Goal: Task Accomplishment & Management: Complete application form

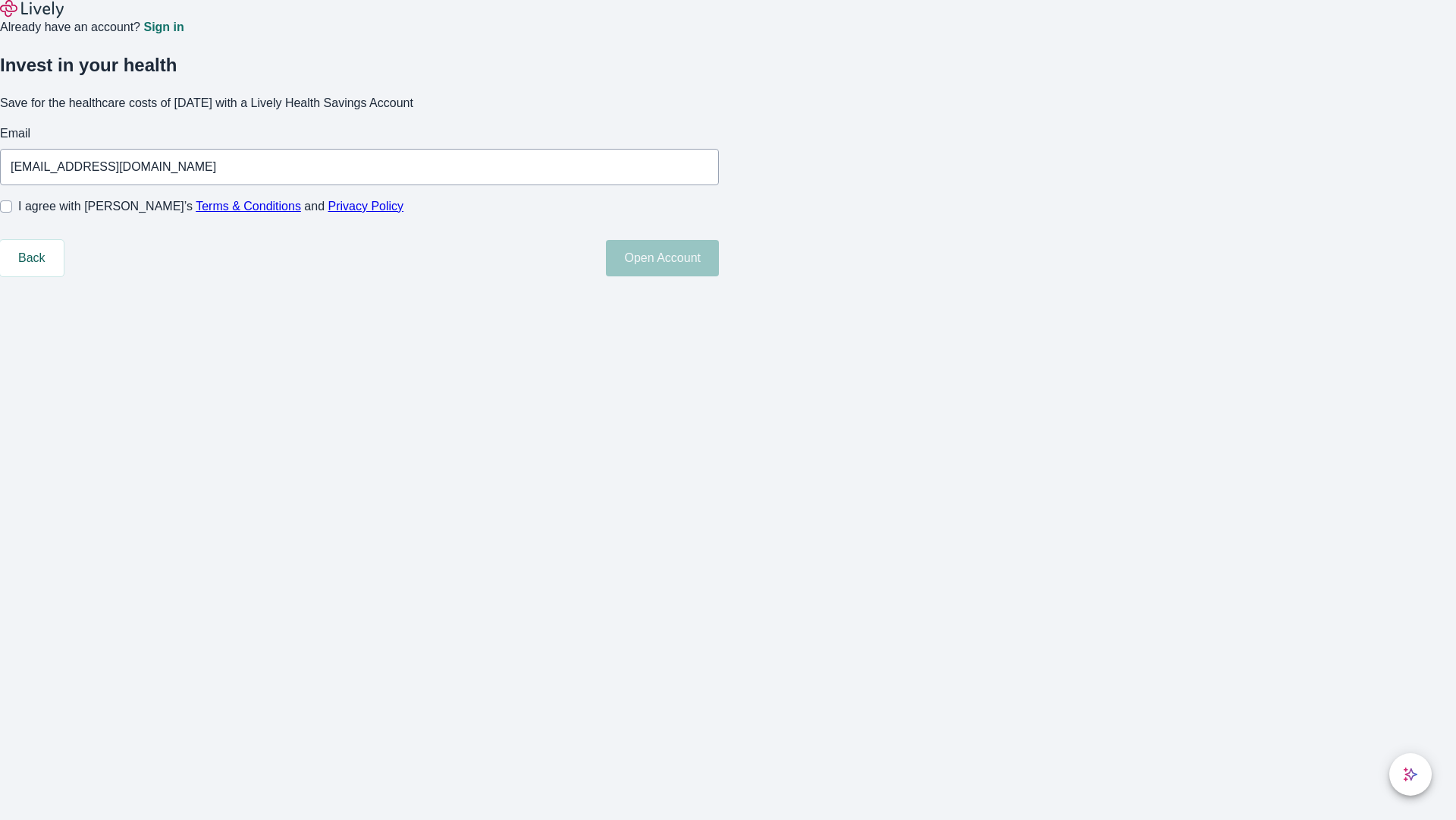
click at [12, 213] on input "I agree with Lively’s Terms & Conditions and Privacy Policy" at bounding box center [5, 206] width 12 height 12
checkbox input "true"
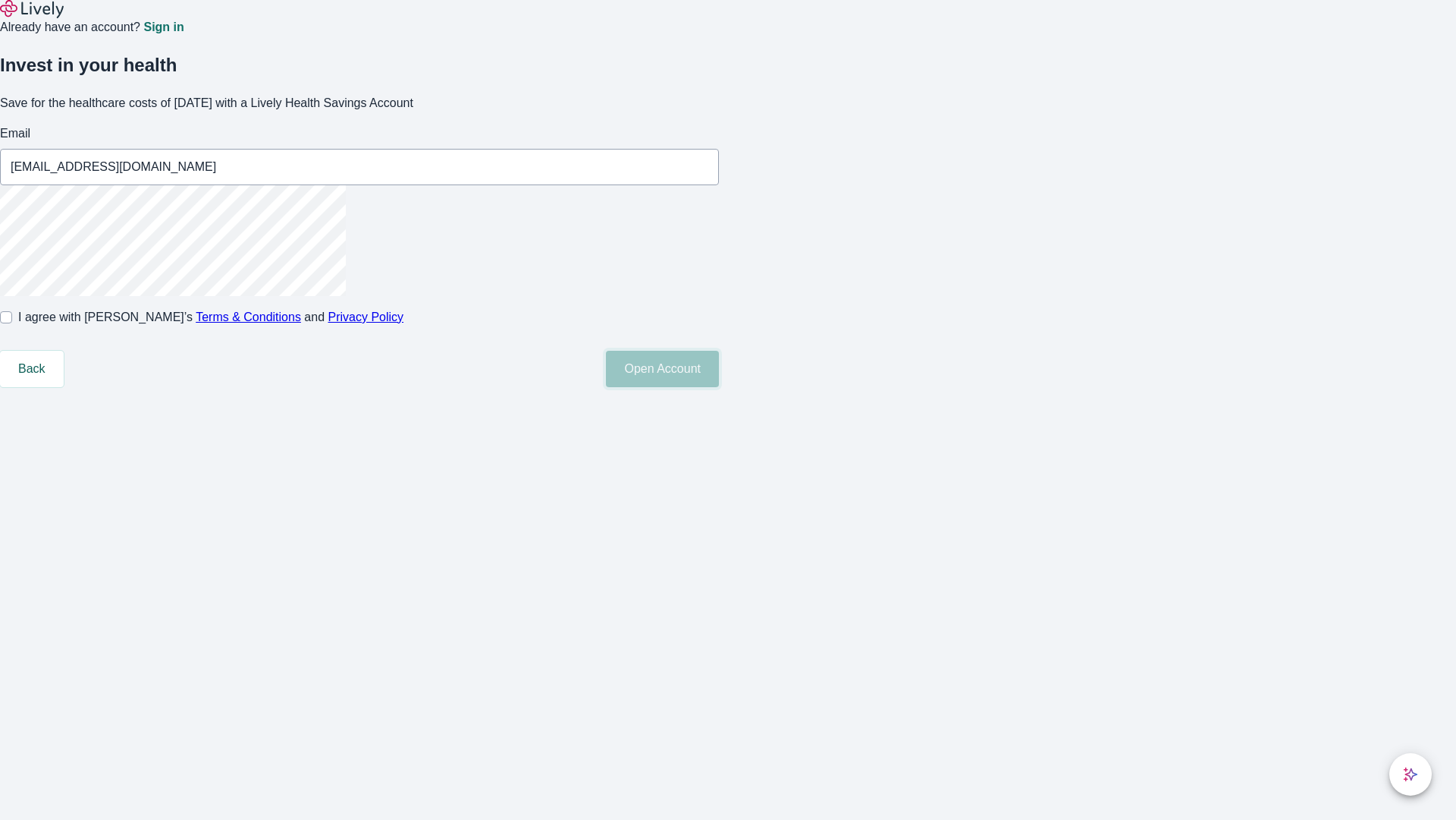
click at [719, 387] on button "Open Account" at bounding box center [663, 368] width 113 height 36
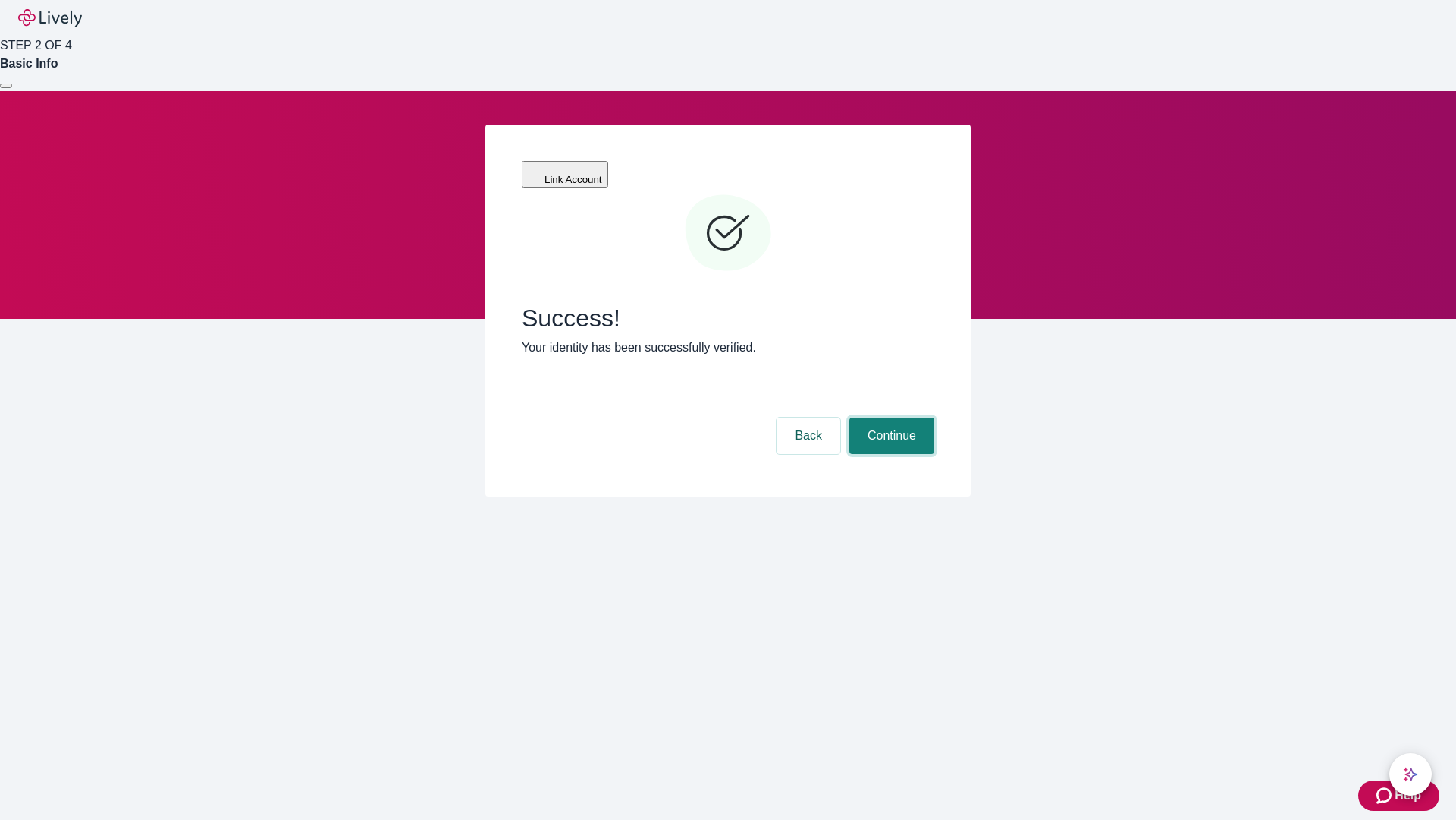
click at [890, 418] on button "Continue" at bounding box center [892, 436] width 85 height 36
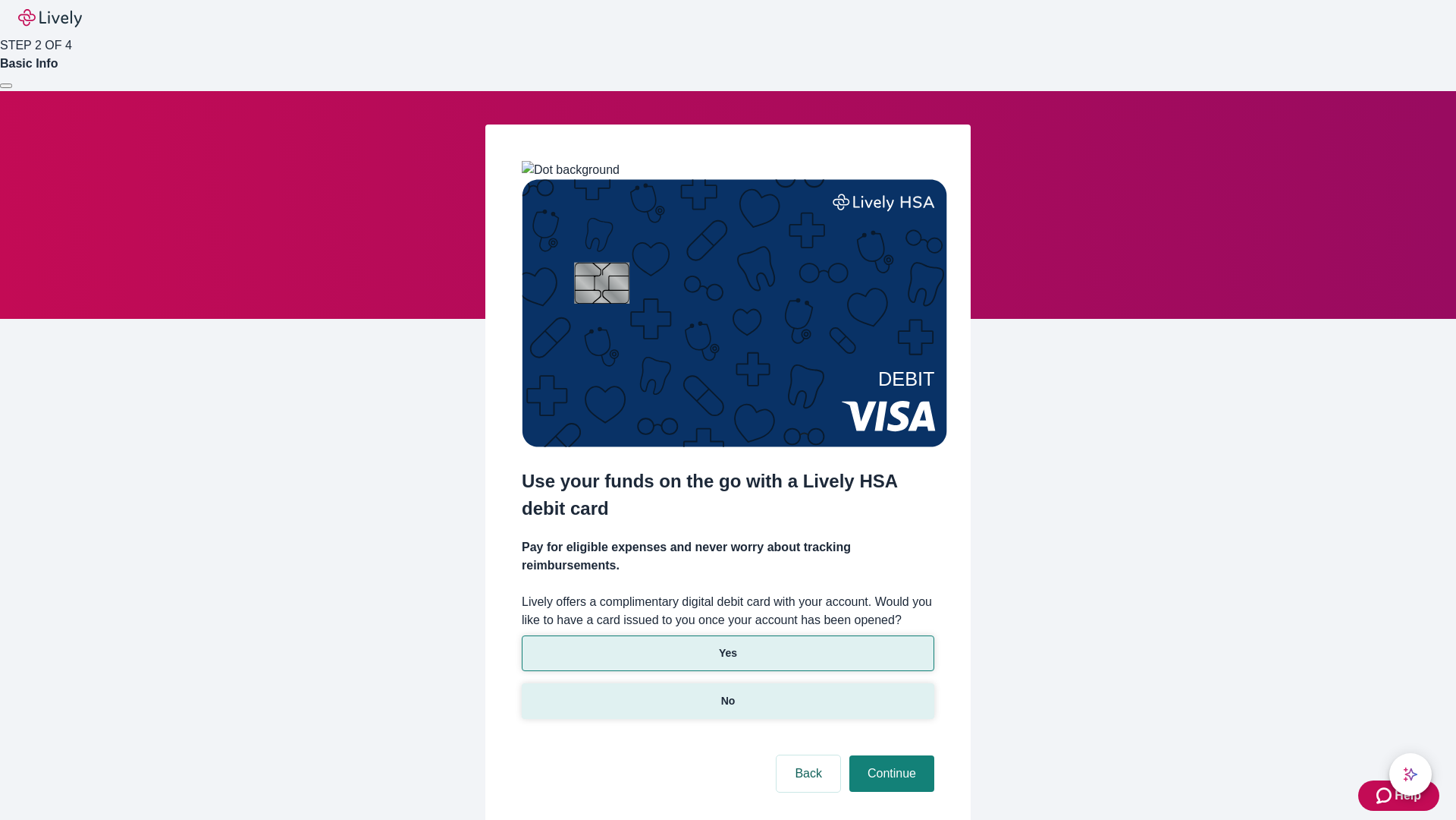
click at [728, 693] on p "No" at bounding box center [728, 701] width 15 height 16
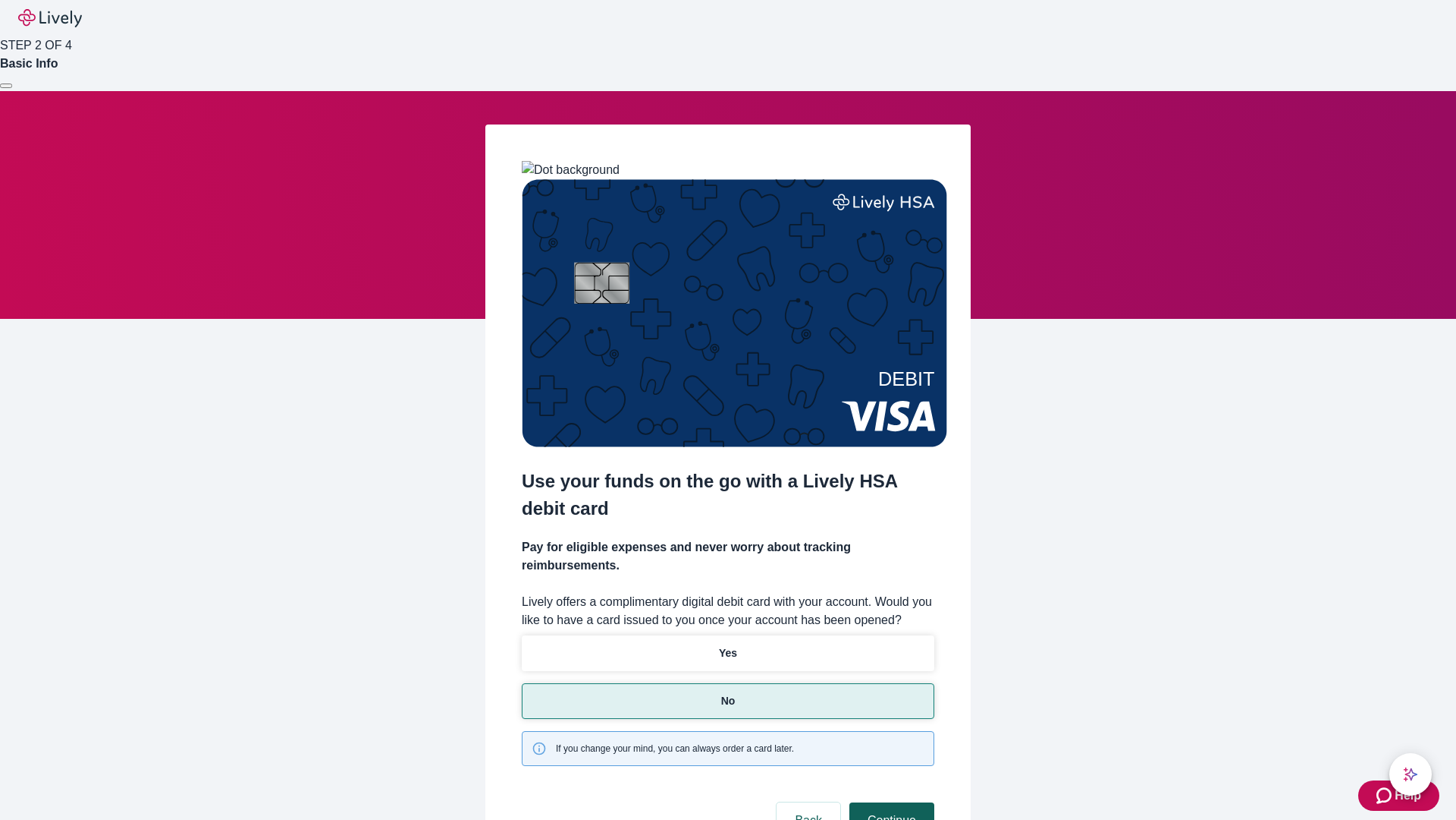
click at [890, 802] on button "Continue" at bounding box center [892, 820] width 85 height 36
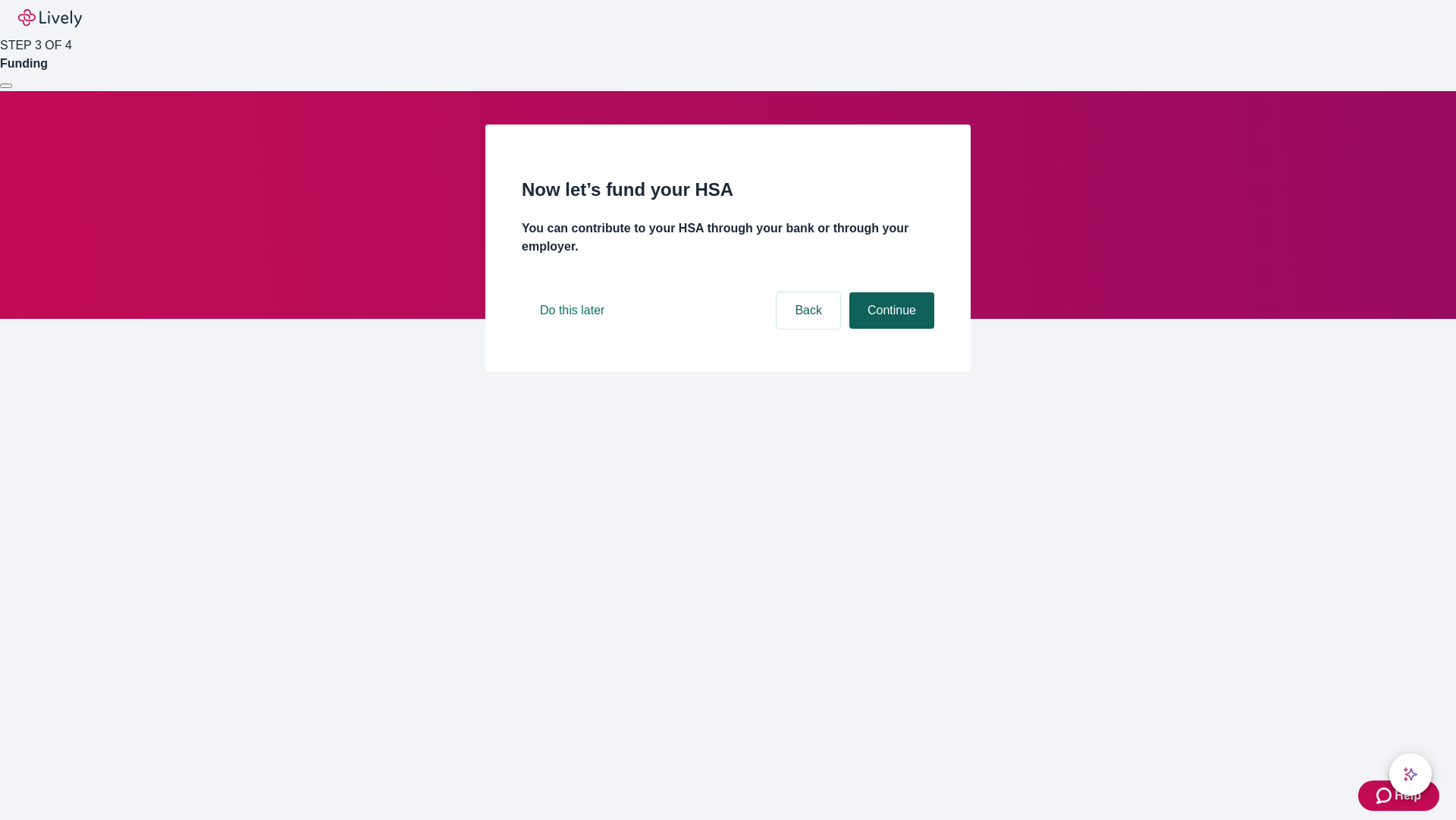
click at [890, 328] on button "Continue" at bounding box center [892, 310] width 85 height 36
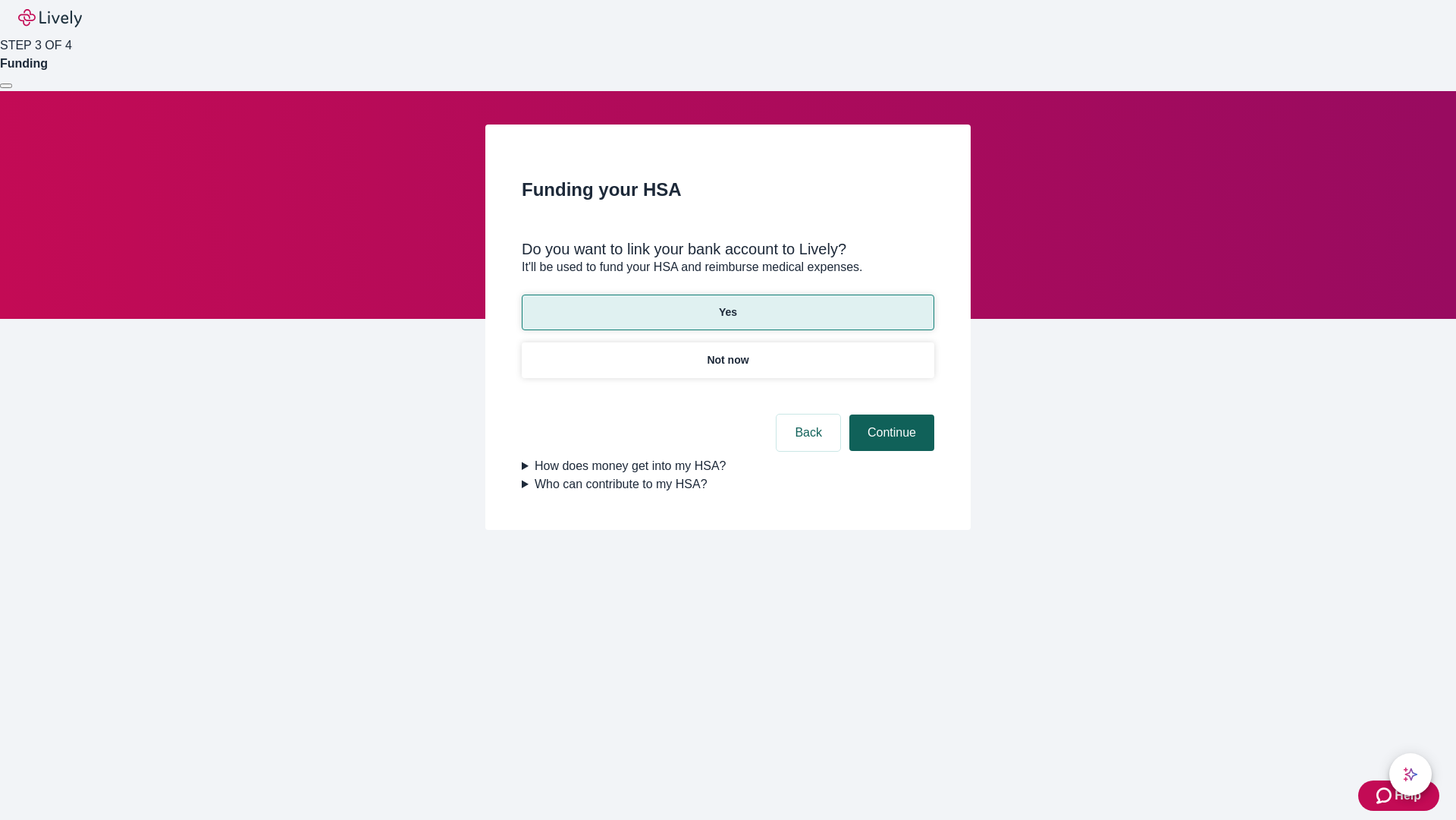
click at [890, 414] on button "Continue" at bounding box center [892, 432] width 85 height 36
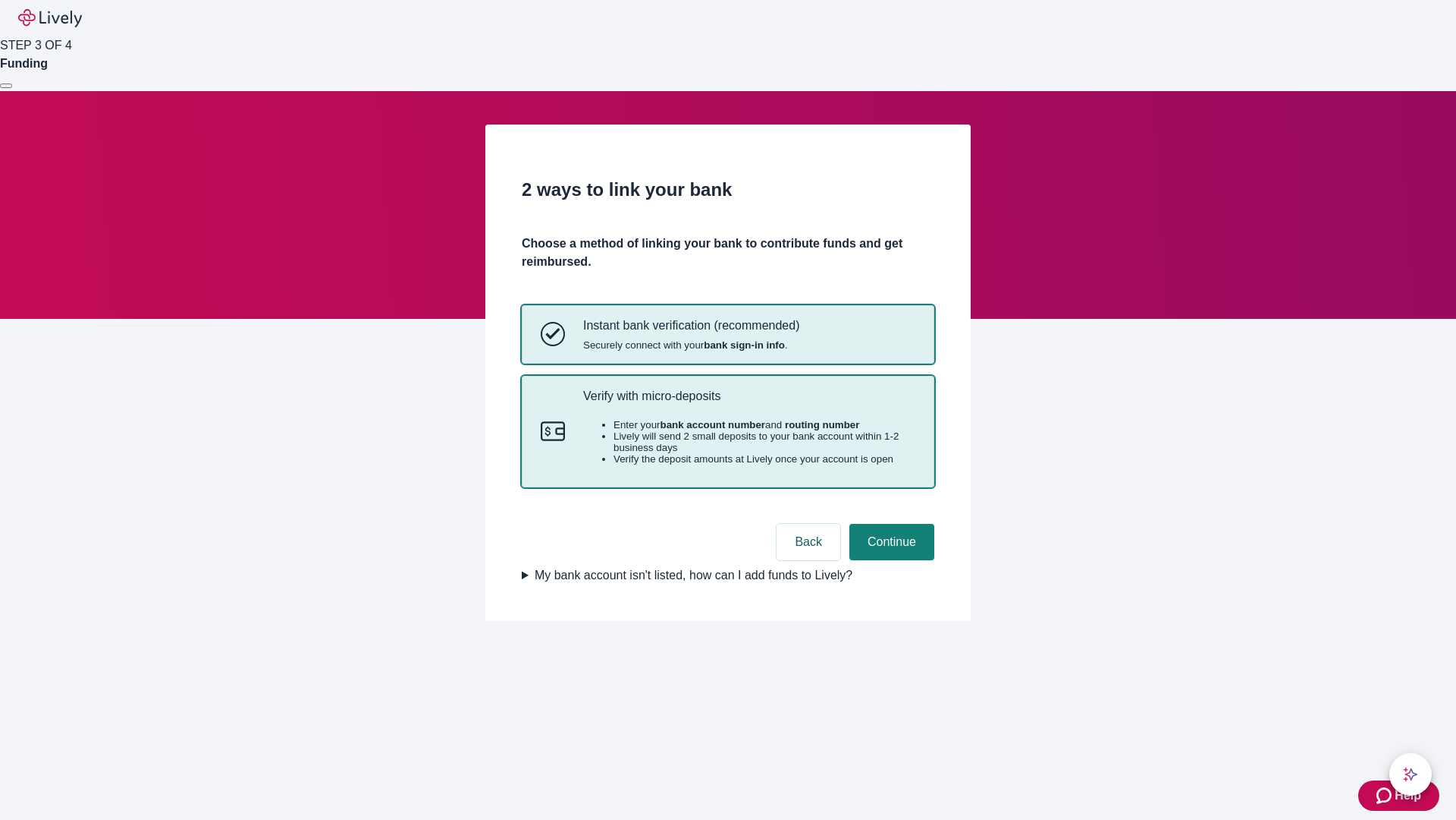
click at [749, 403] on p "Verify with micro-deposits" at bounding box center [749, 396] width 332 height 15
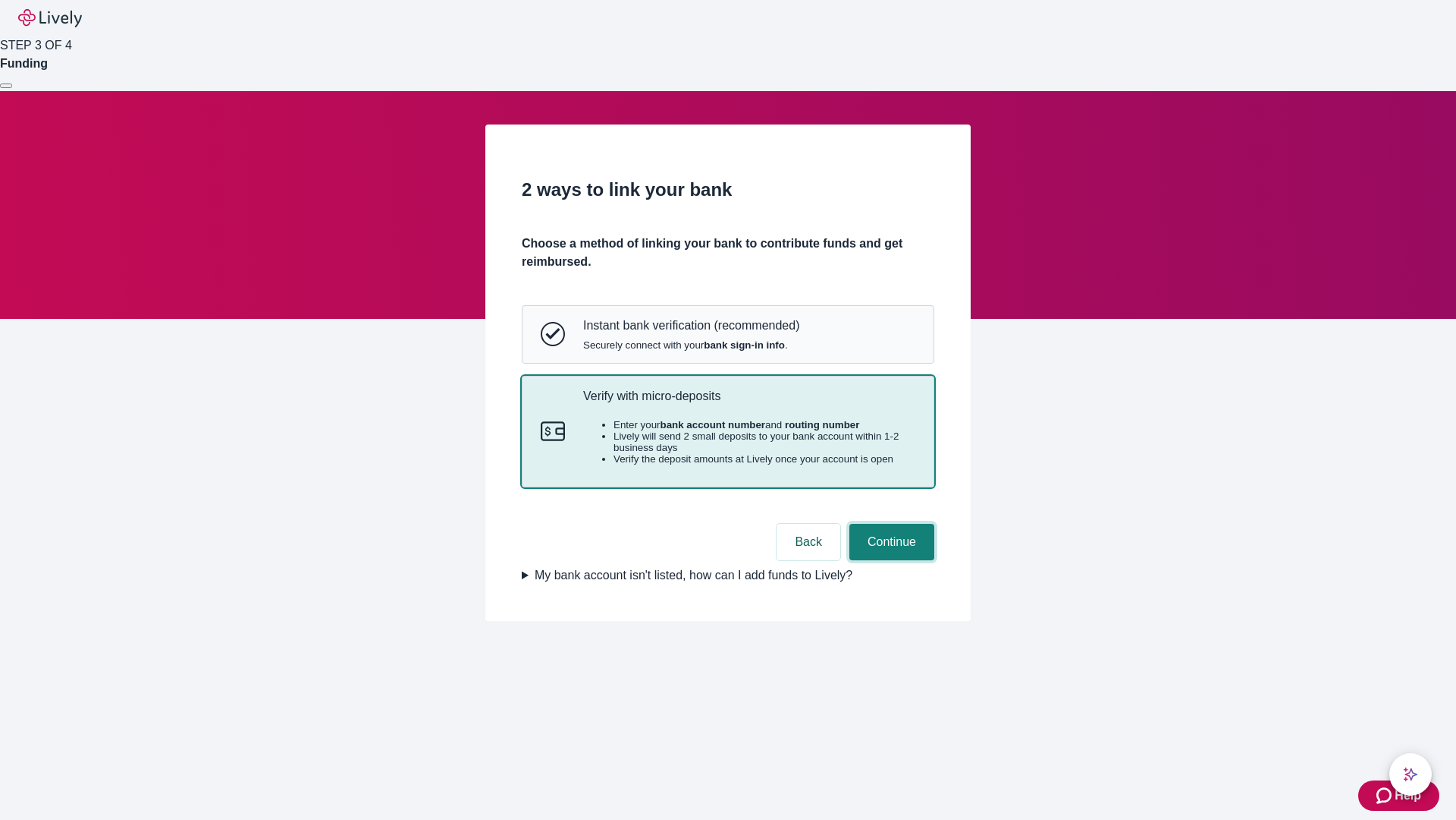
click at [890, 560] on button "Continue" at bounding box center [892, 542] width 85 height 36
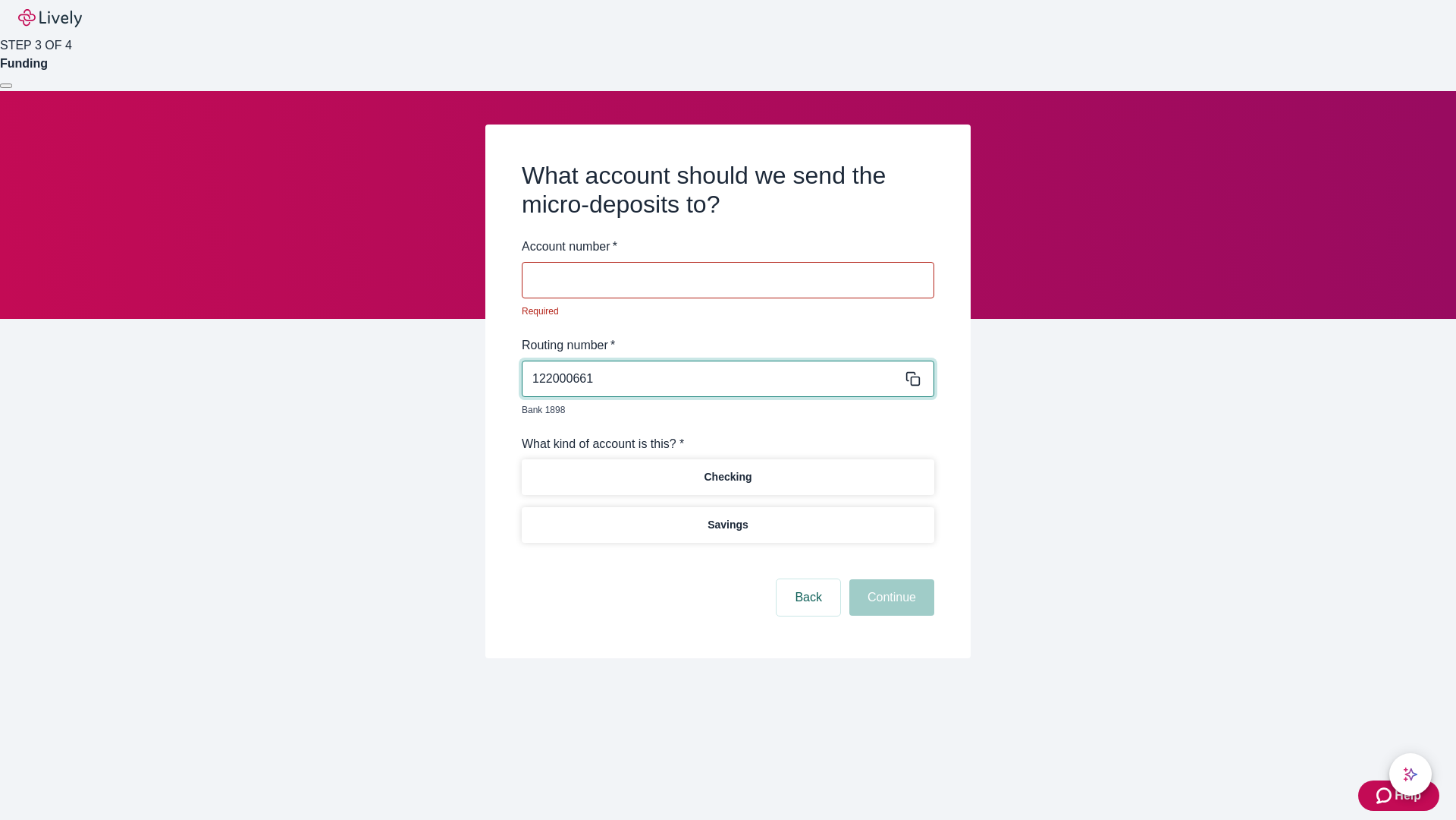
type input "122000661"
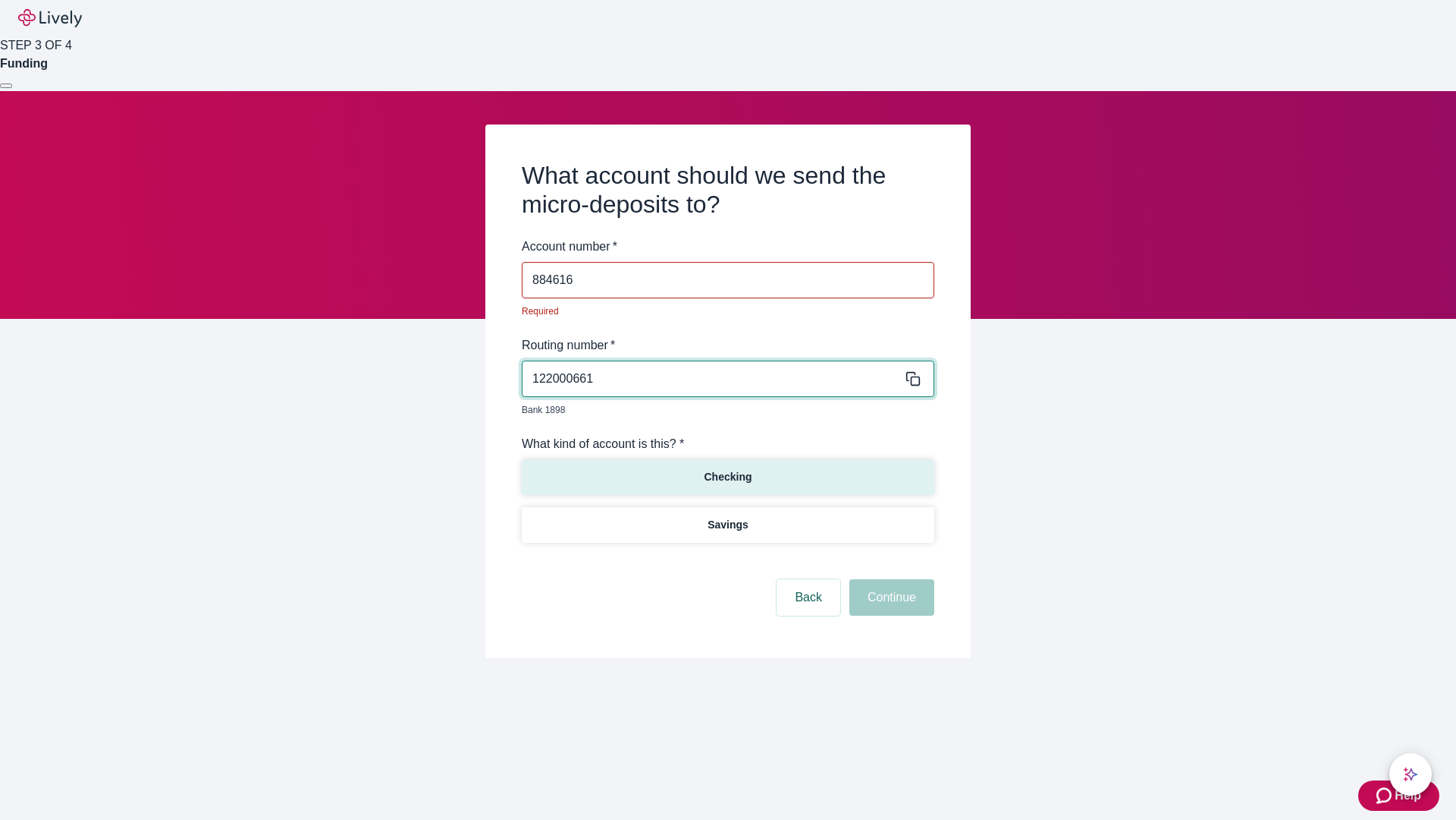
type input "884616"
click at [728, 469] on p "Checking" at bounding box center [728, 476] width 47 height 16
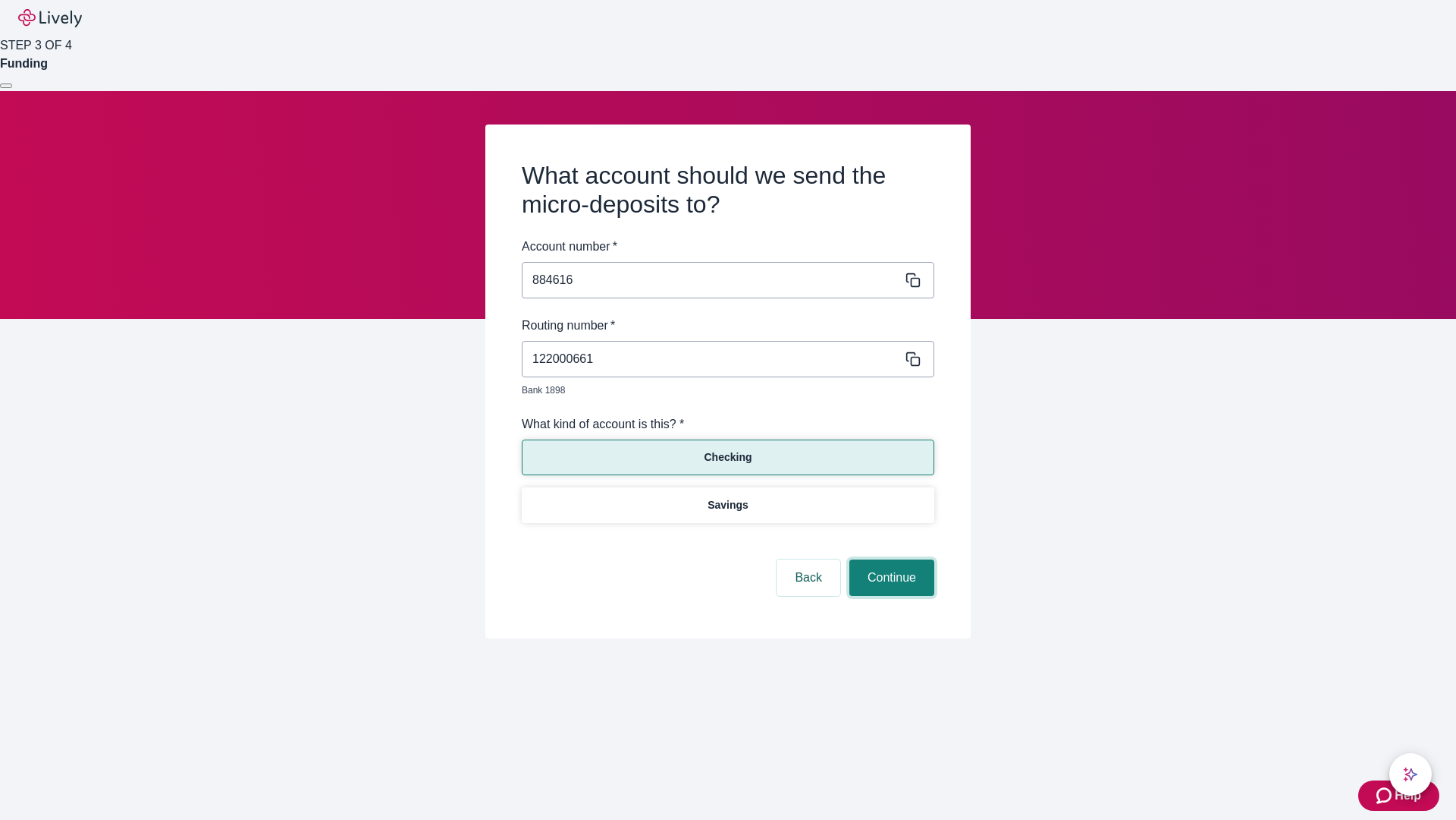
click at [890, 560] on button "Continue" at bounding box center [892, 577] width 85 height 36
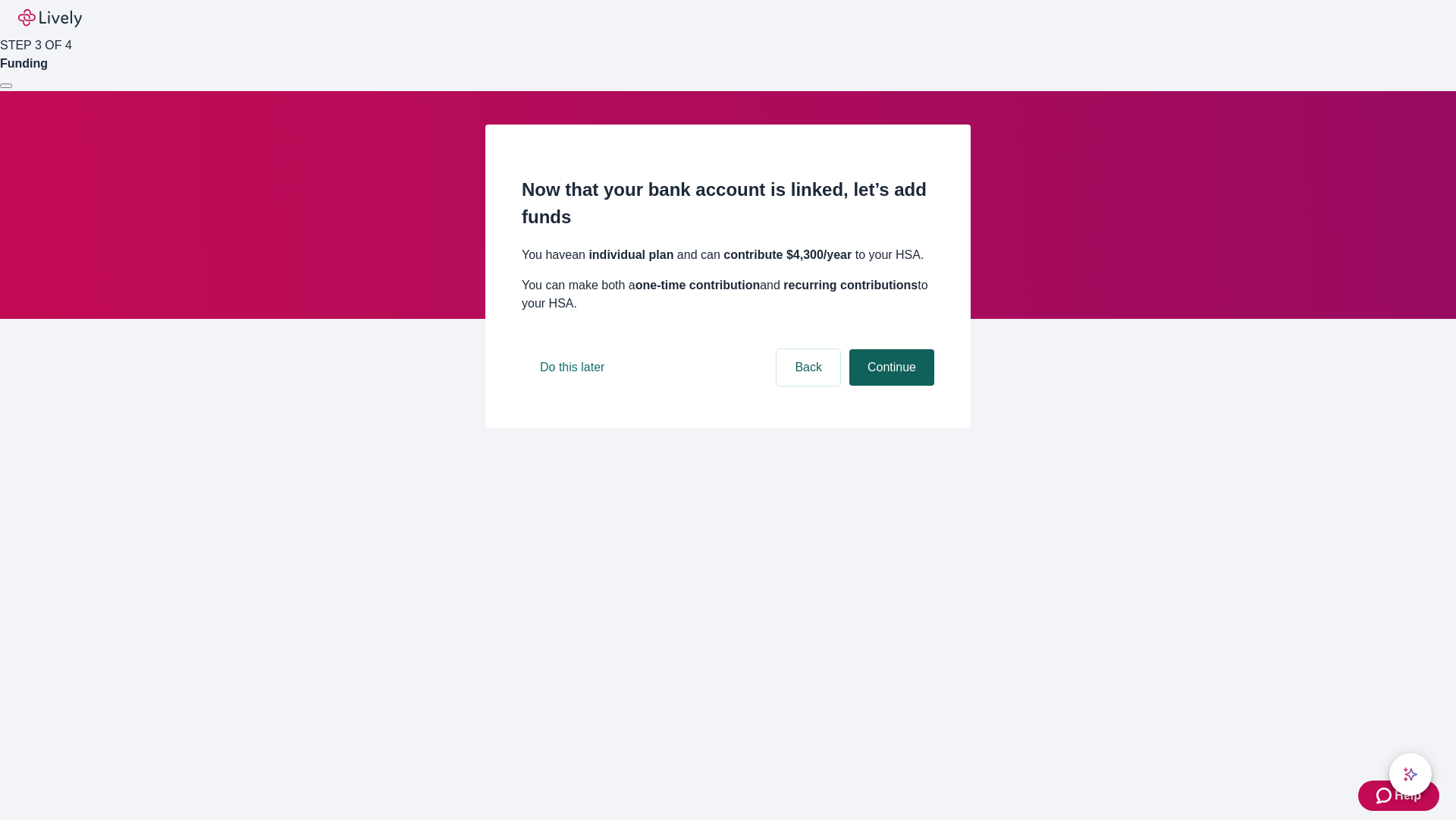
click at [890, 386] on button "Continue" at bounding box center [892, 368] width 85 height 36
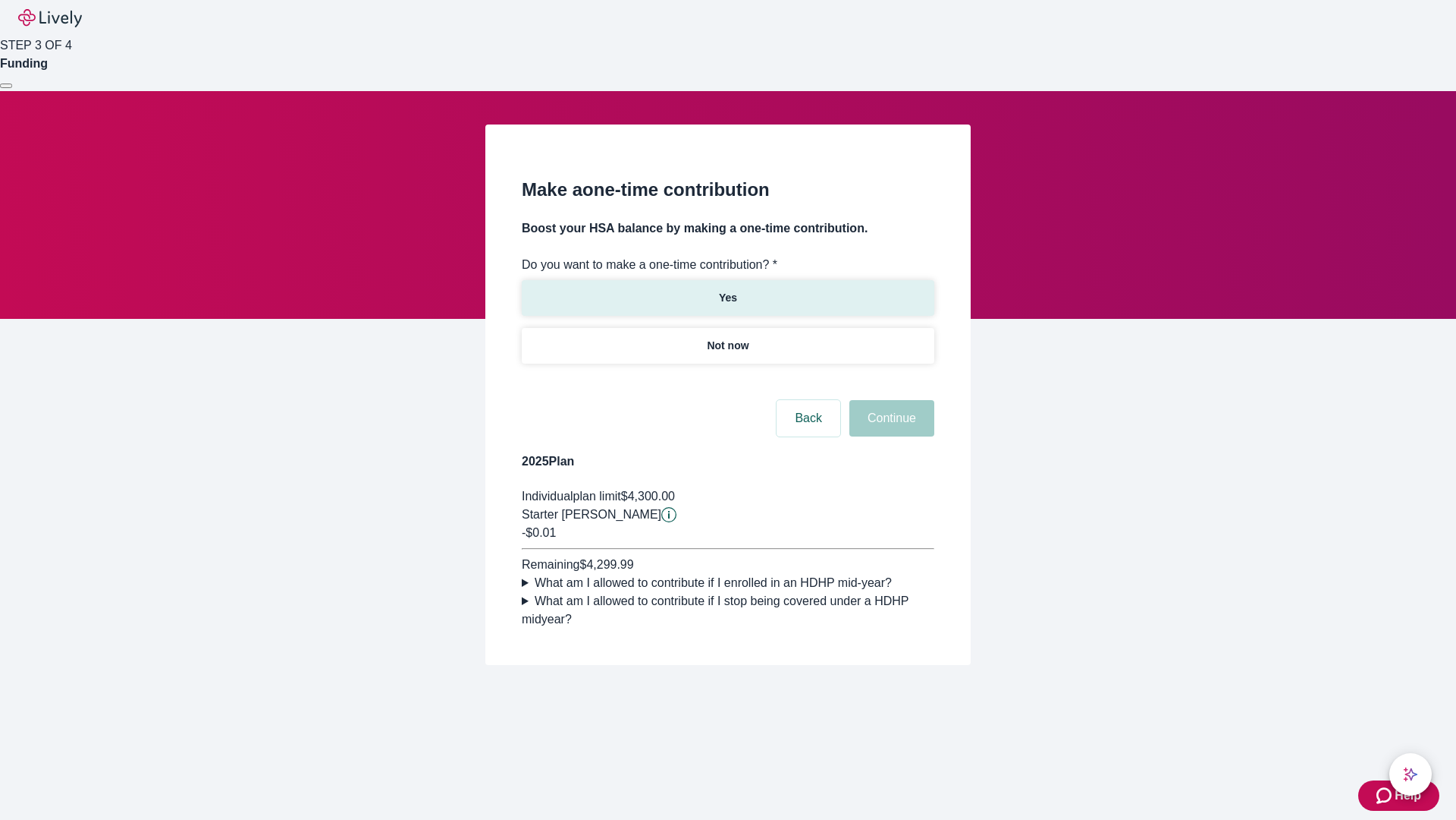
click at [728, 290] on p "Yes" at bounding box center [728, 297] width 18 height 16
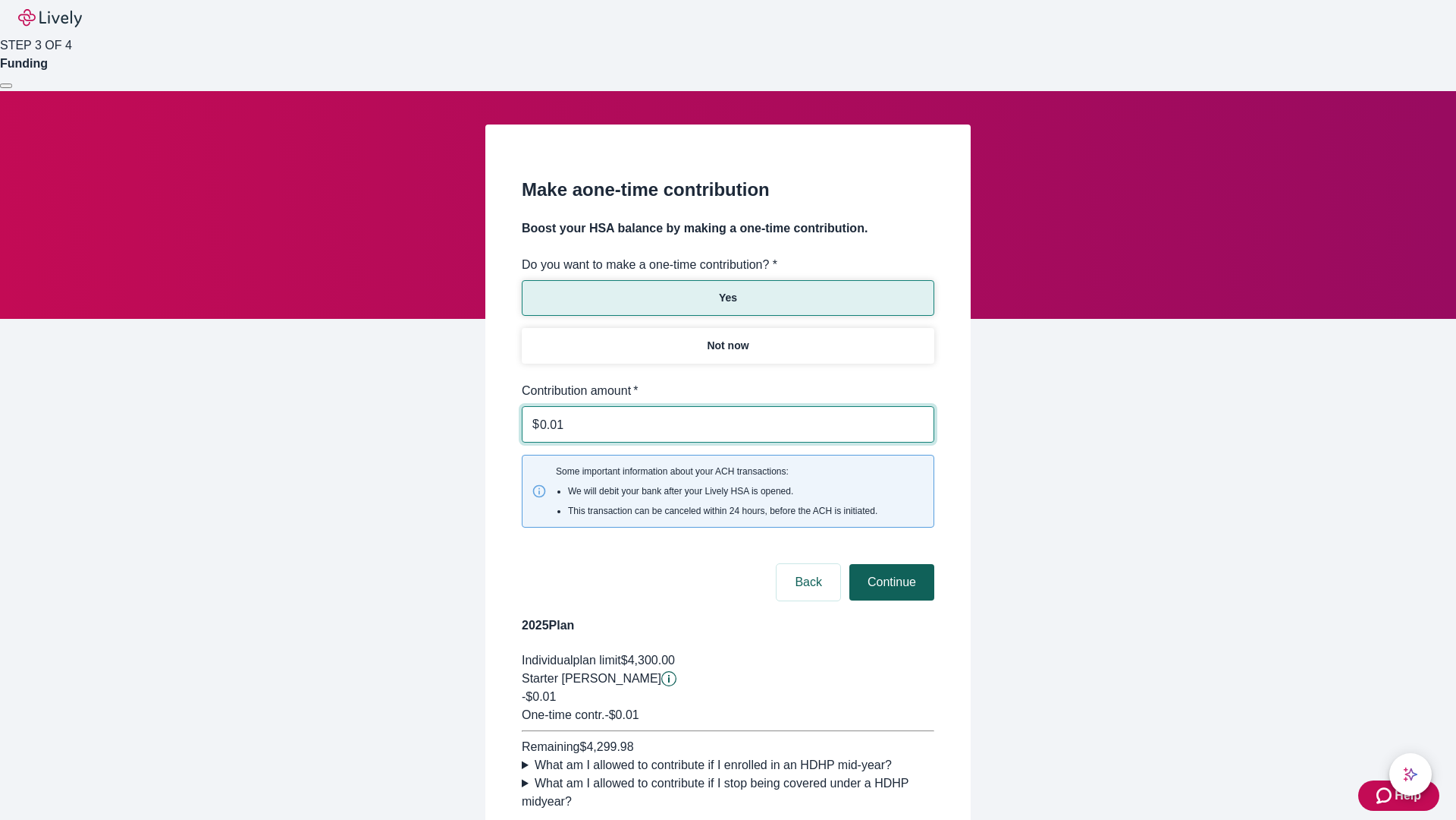
type input "0.01"
click at [890, 564] on button "Continue" at bounding box center [892, 582] width 85 height 36
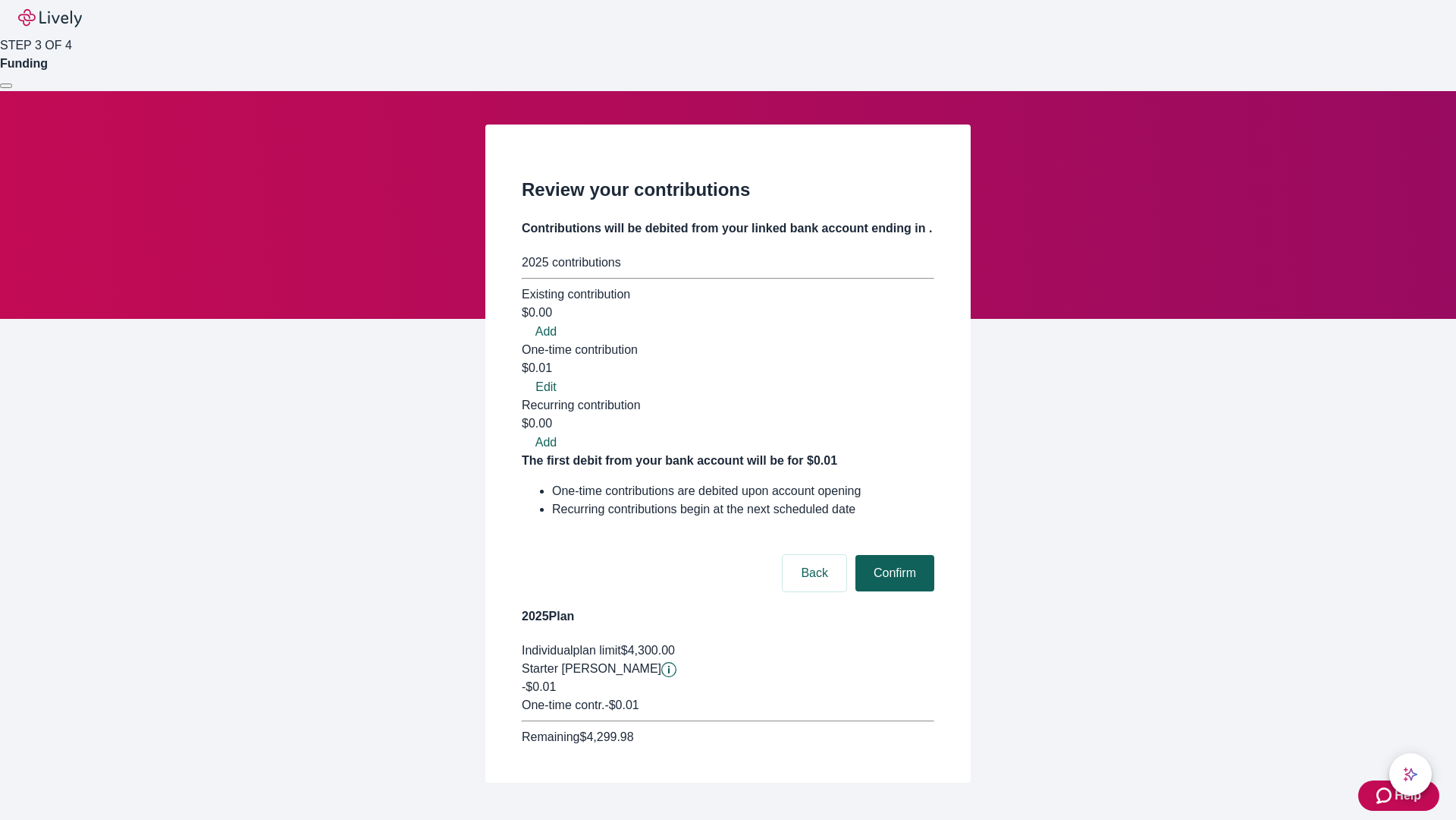
click at [893, 555] on button "Confirm" at bounding box center [894, 573] width 79 height 36
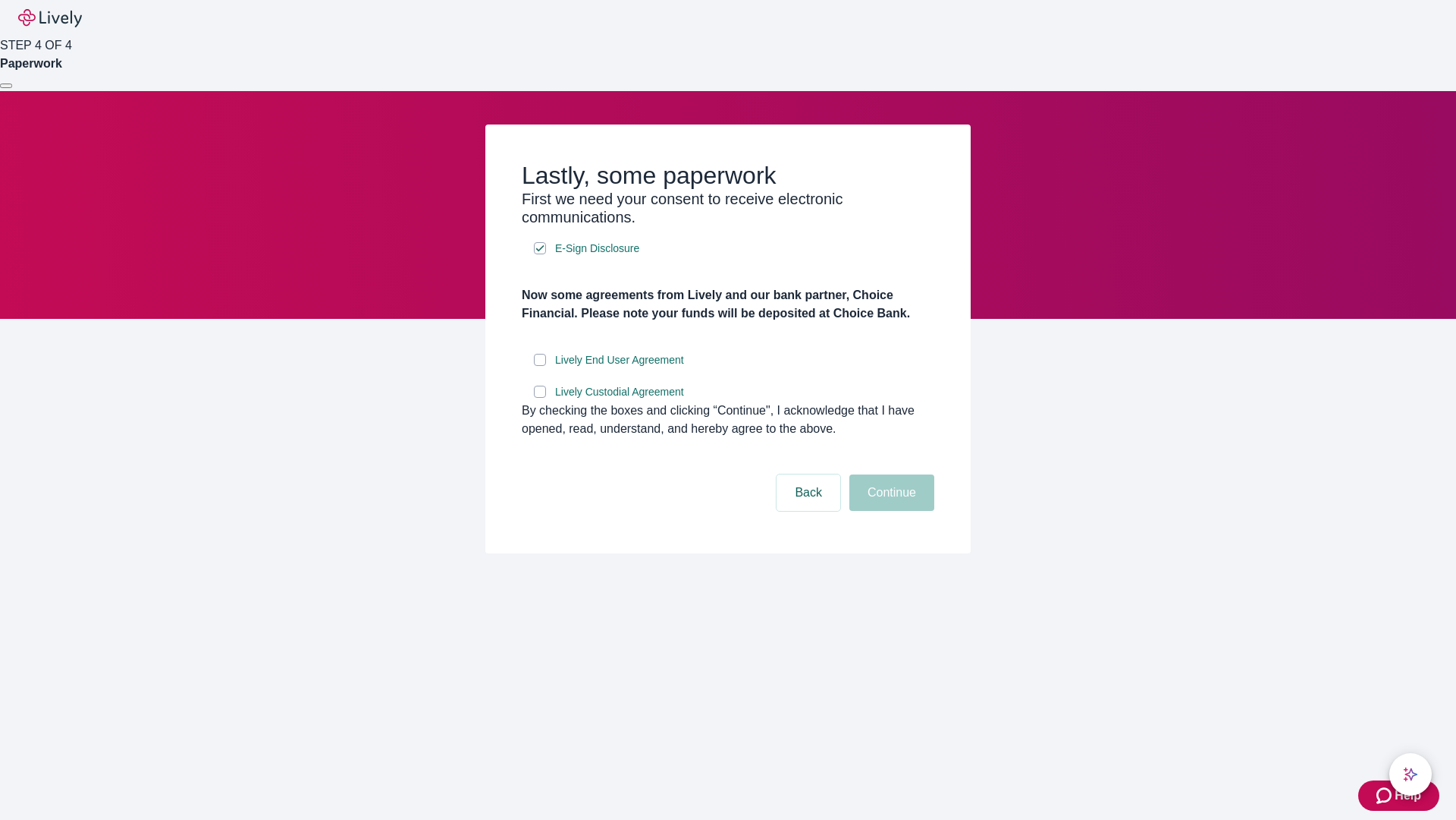
click at [540, 366] on input "Lively End User Agreement" at bounding box center [540, 359] width 12 height 12
checkbox input "true"
click at [540, 398] on input "Lively Custodial Agreement" at bounding box center [540, 391] width 12 height 12
checkbox input "true"
click at [890, 511] on button "Continue" at bounding box center [892, 493] width 85 height 36
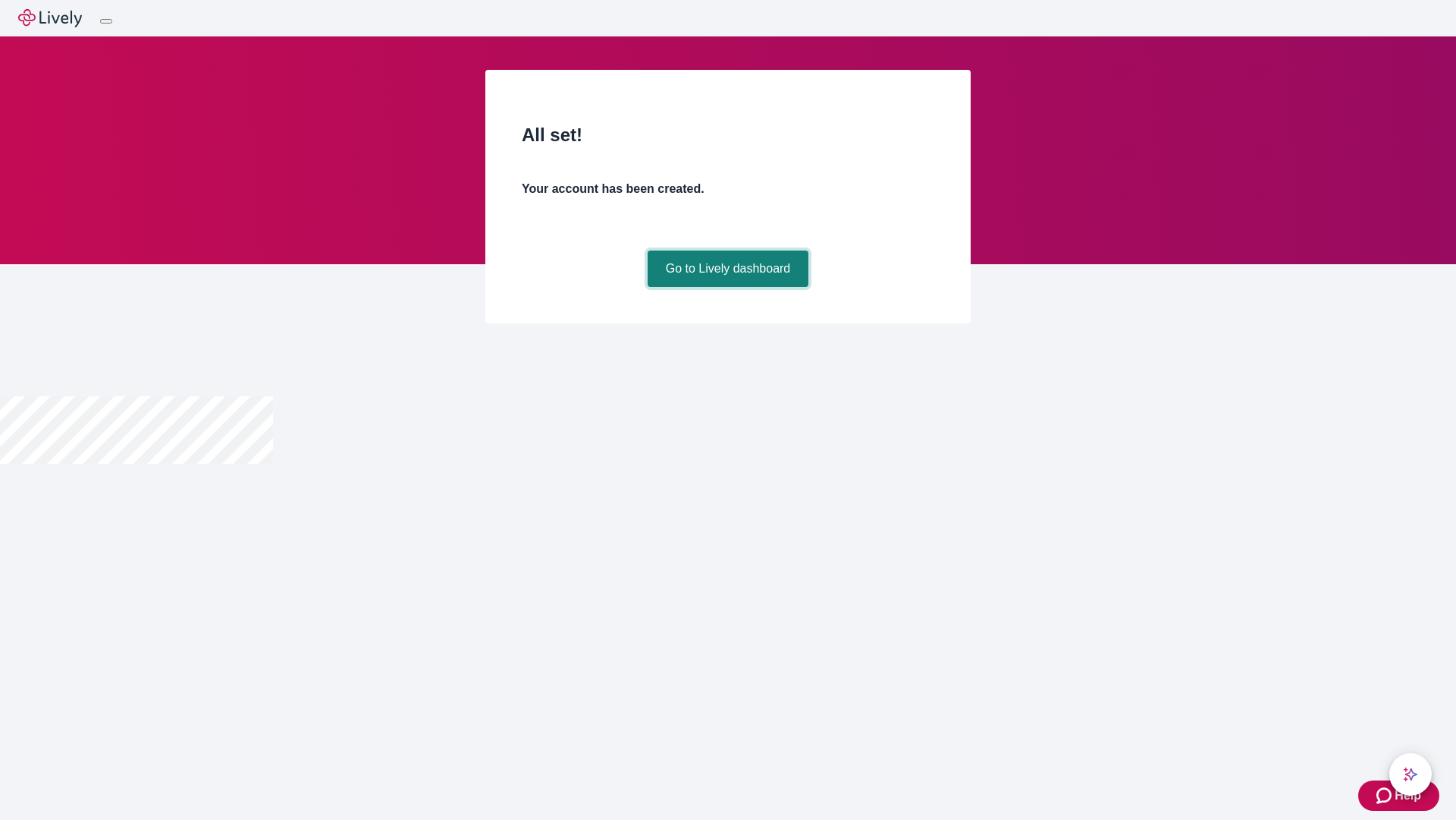
click at [728, 286] on link "Go to Lively dashboard" at bounding box center [728, 269] width 161 height 36
